Goal: Register for event/course

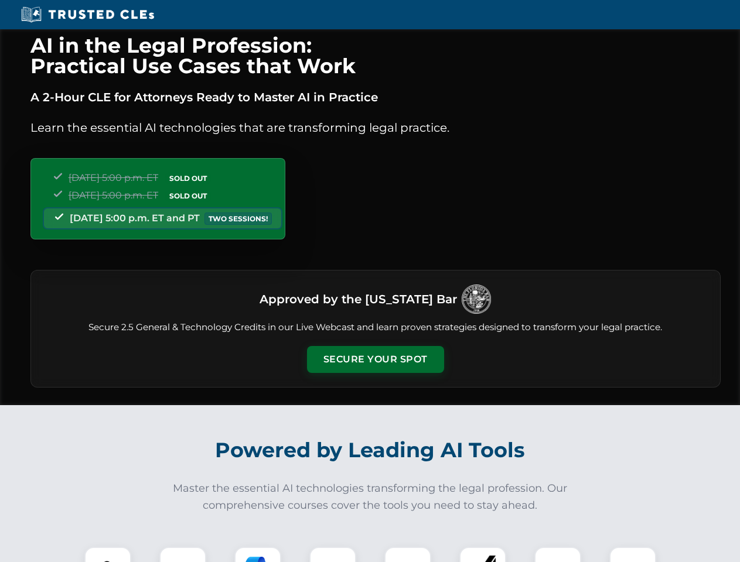
click at [375, 360] on button "Secure Your Spot" at bounding box center [375, 359] width 137 height 27
click at [108, 555] on img at bounding box center [108, 571] width 34 height 34
